Goal: Use online tool/utility: Utilize a website feature to perform a specific function

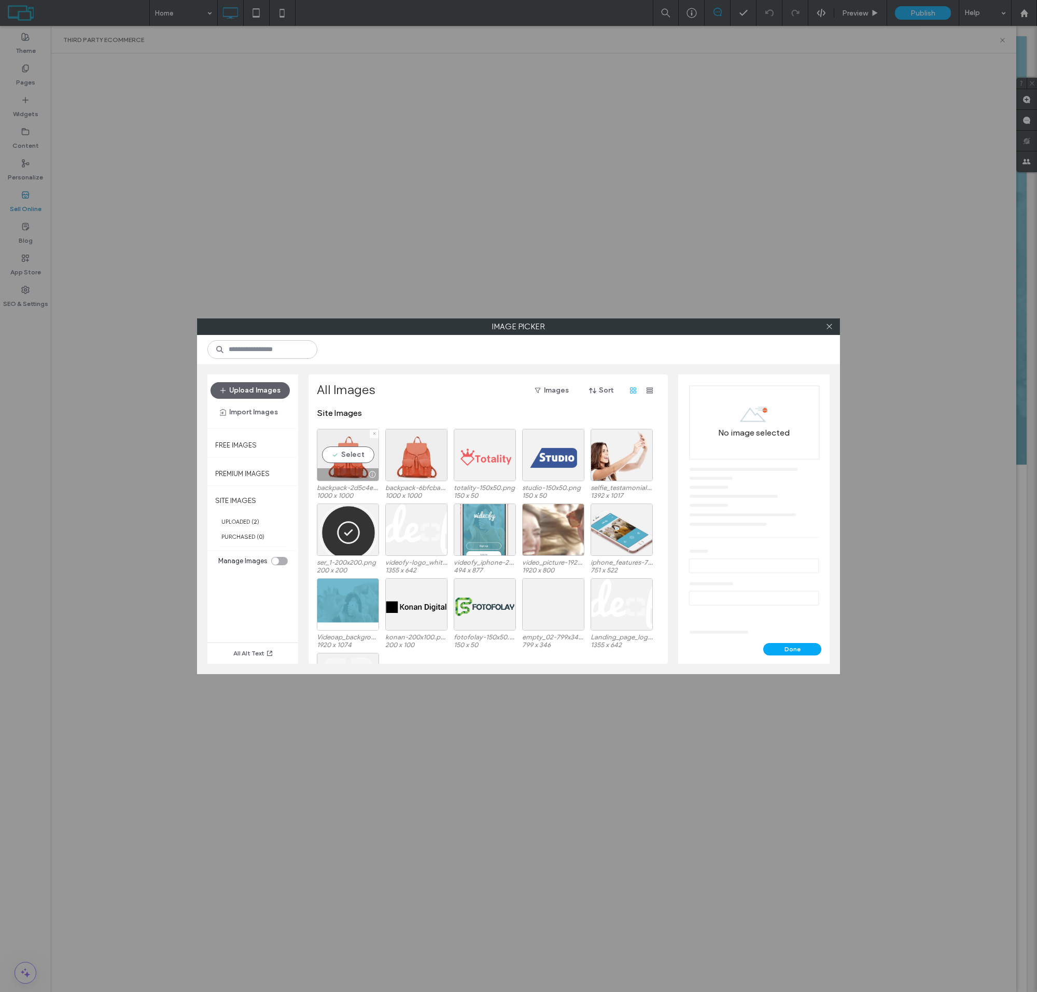
click at [348, 463] on div "Select" at bounding box center [348, 455] width 62 height 52
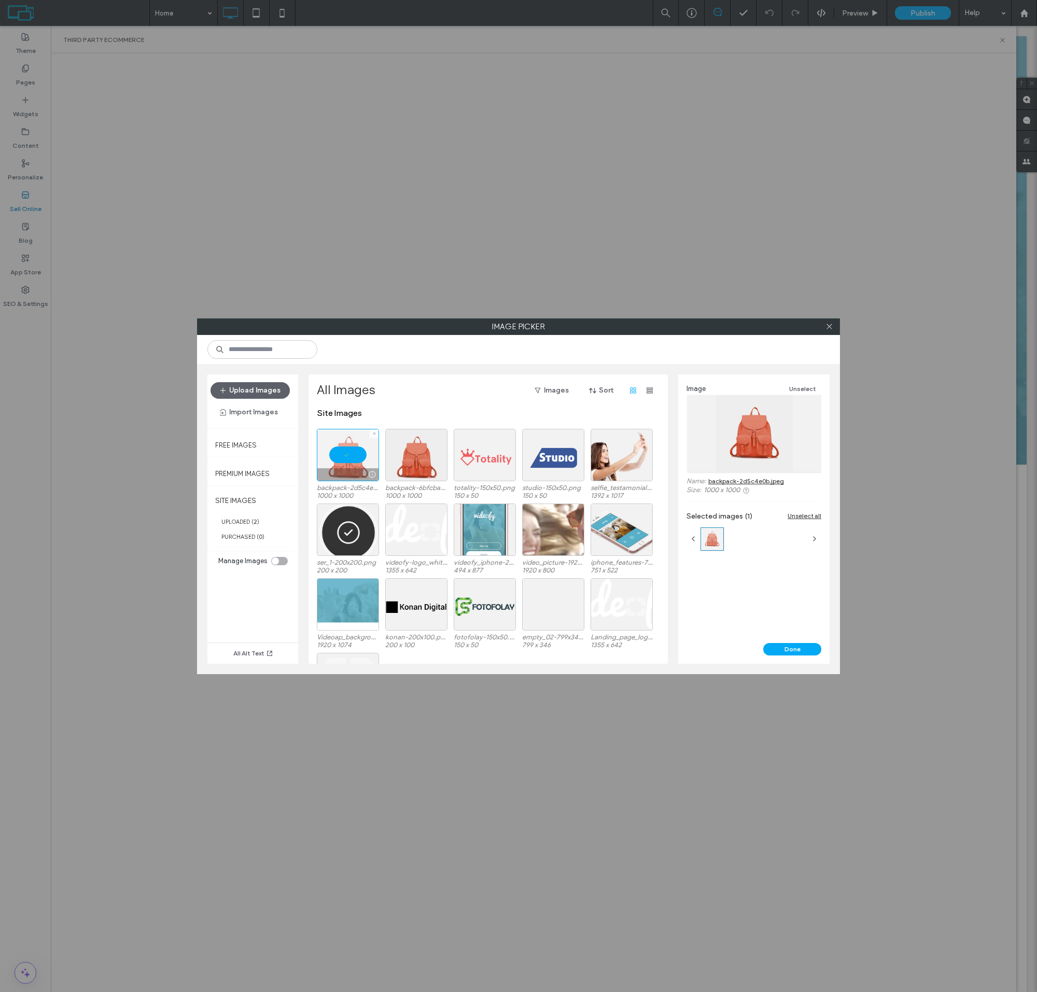
click at [792, 648] on button "Done" at bounding box center [792, 649] width 58 height 12
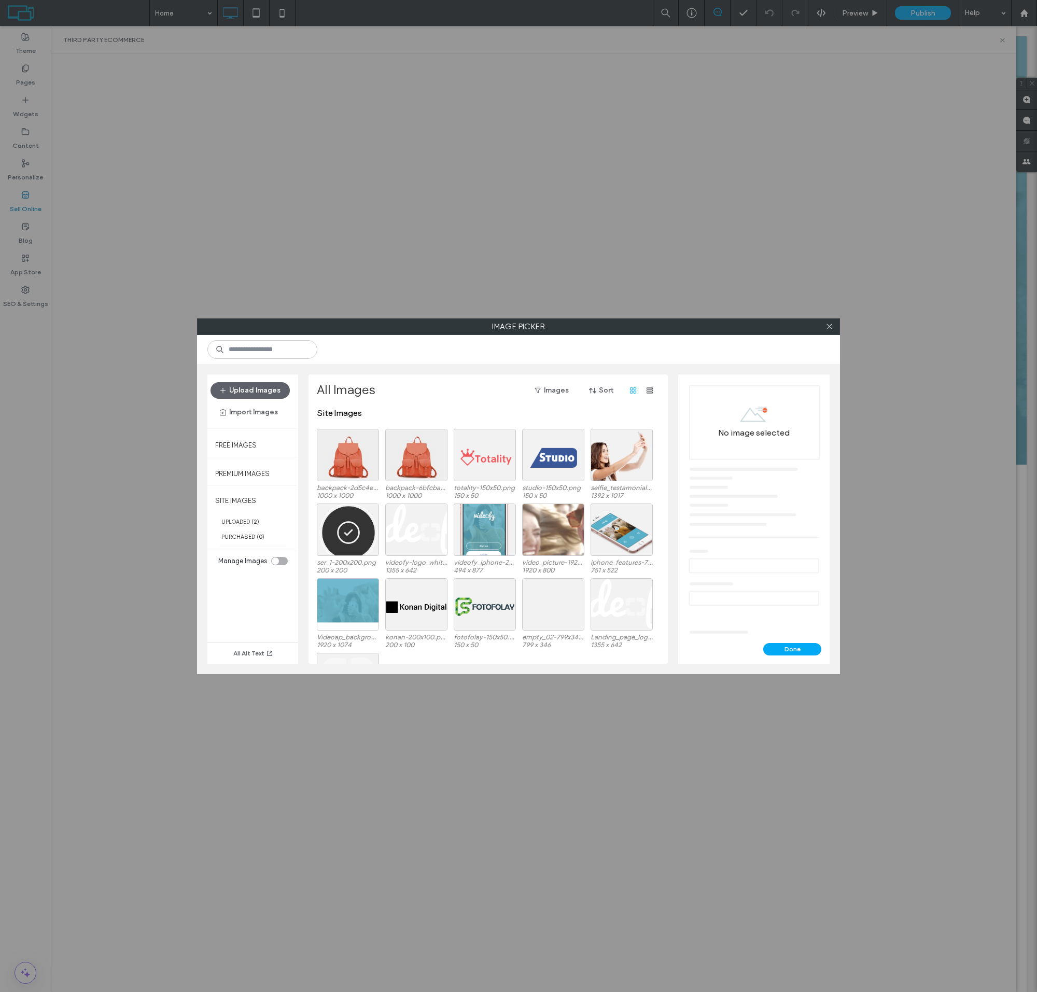
click at [348, 463] on div at bounding box center [348, 455] width 62 height 52
click at [792, 648] on button "Done" at bounding box center [792, 649] width 58 height 12
click at [348, 463] on div "Select" at bounding box center [348, 455] width 62 height 52
click at [792, 648] on button "Done" at bounding box center [792, 649] width 58 height 12
